Goal: Task Accomplishment & Management: Manage account settings

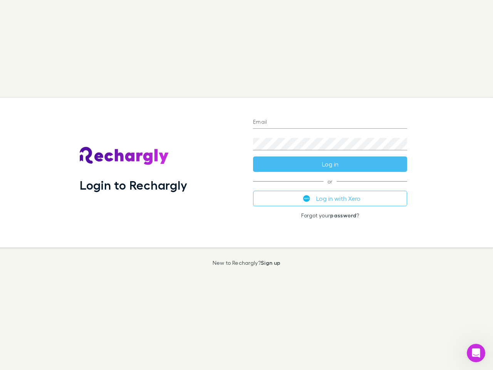
click at [247, 185] on div "Login to Rechargly" at bounding box center [160, 173] width 173 height 150
click at [330, 123] on input "Email" at bounding box center [330, 122] width 154 height 12
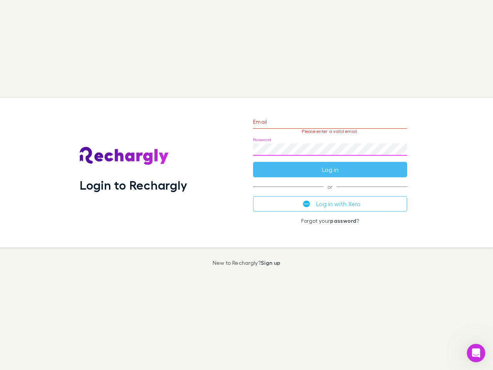
click at [330, 164] on form "Email Please enter a valid email. Password Log in" at bounding box center [330, 143] width 154 height 67
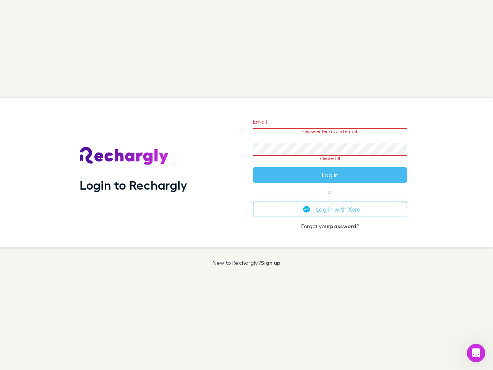
click at [330, 199] on div "Email Please enter a valid email. Password Please fill Log in or Log in with Xe…" at bounding box center [330, 173] width 167 height 150
